Goal: Information Seeking & Learning: Learn about a topic

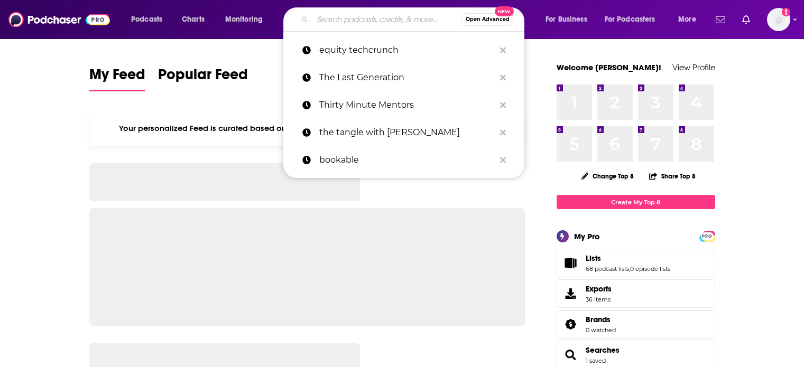
click at [319, 21] on input "Search podcasts, credits, & more..." at bounding box center [386, 19] width 149 height 17
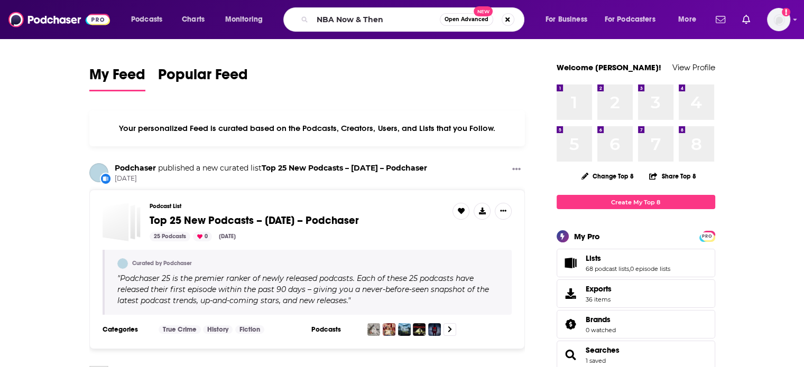
type input "NBA Now & Then"
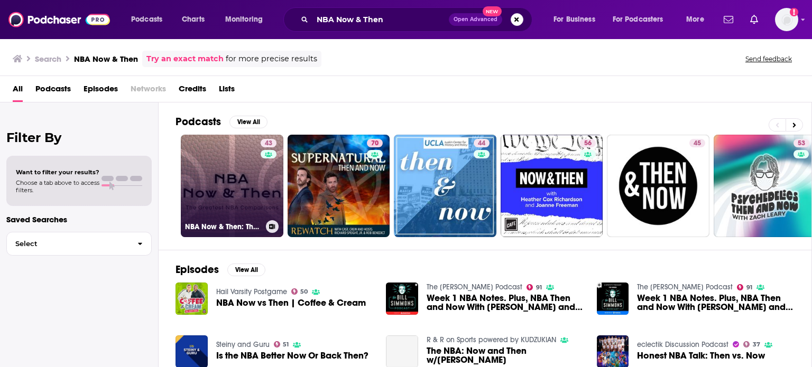
click at [254, 180] on link "43 NBA Now & Then: The Greatest NBA Comparisons" at bounding box center [232, 186] width 103 height 103
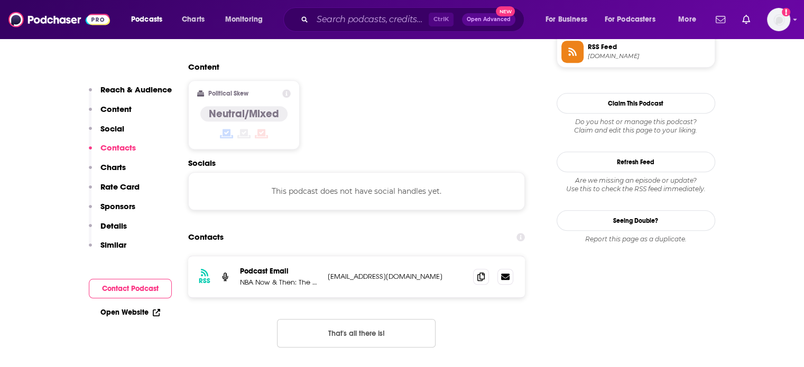
scroll to position [951, 0]
